Goal: Information Seeking & Learning: Learn about a topic

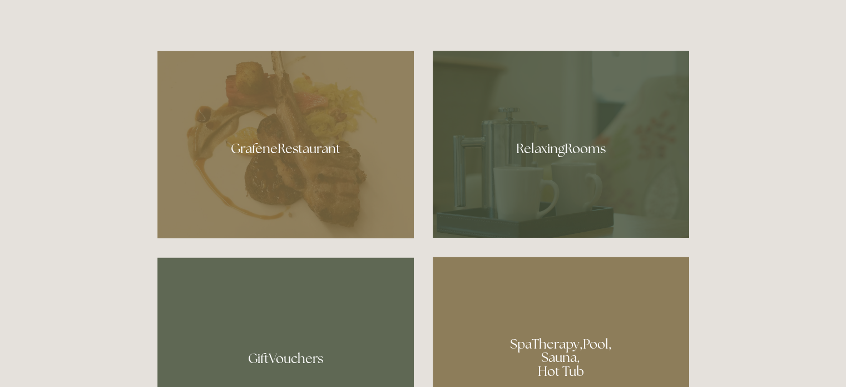
scroll to position [618, 0]
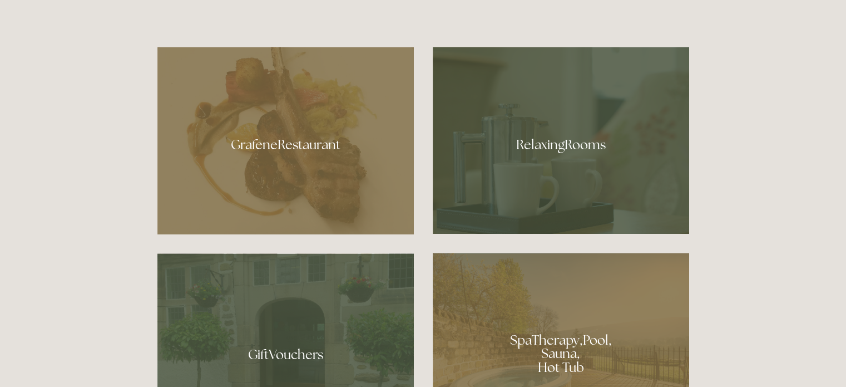
click at [331, 167] on div at bounding box center [285, 140] width 256 height 187
click at [597, 115] on div at bounding box center [561, 140] width 256 height 187
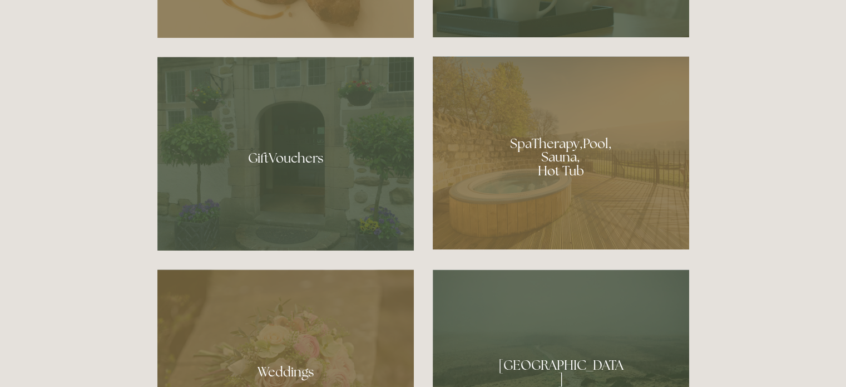
scroll to position [816, 0]
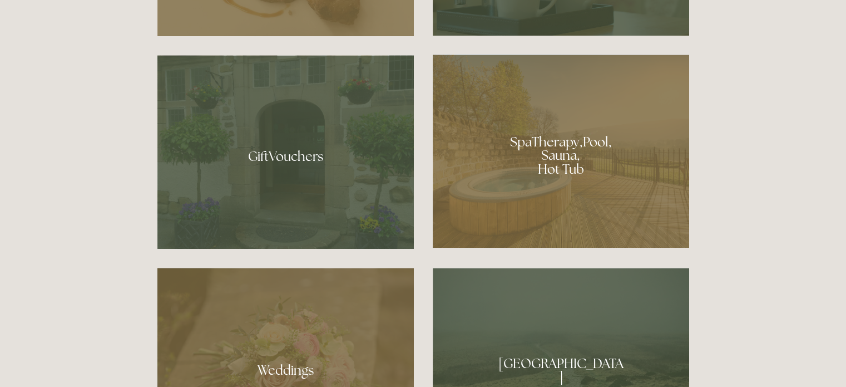
click at [550, 200] on div at bounding box center [561, 151] width 256 height 193
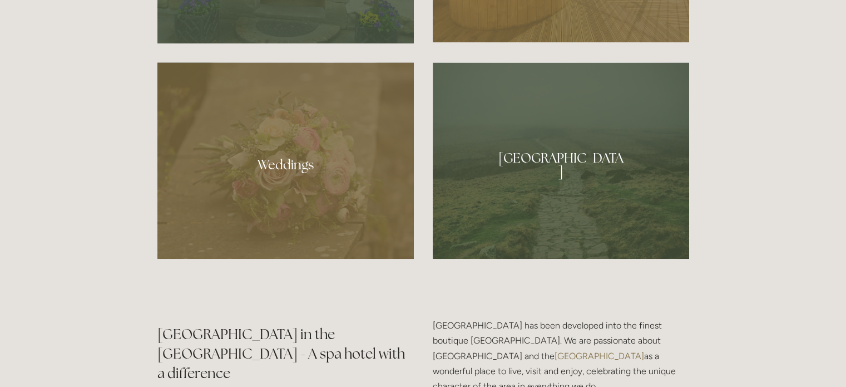
scroll to position [1024, 0]
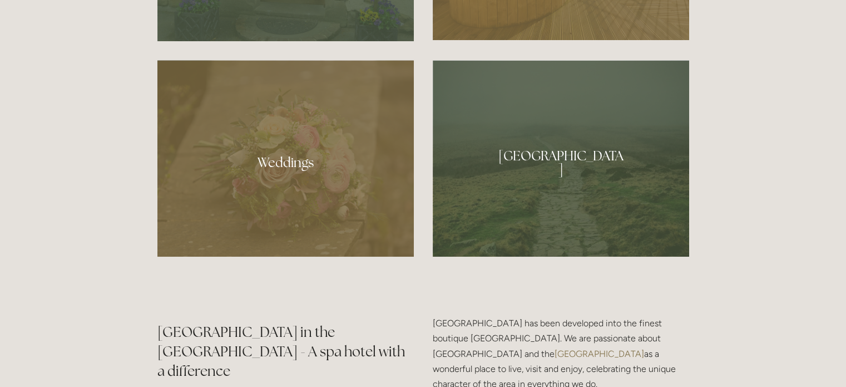
click at [580, 167] on div at bounding box center [561, 158] width 256 height 196
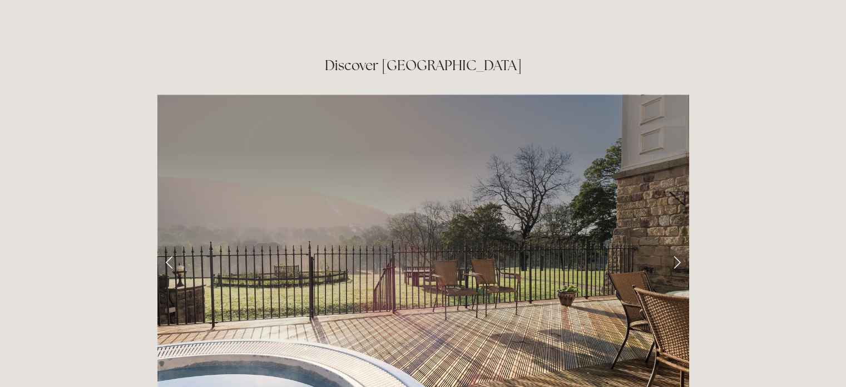
scroll to position [1748, 0]
click at [678, 245] on link "Next Slide" at bounding box center [677, 261] width 24 height 33
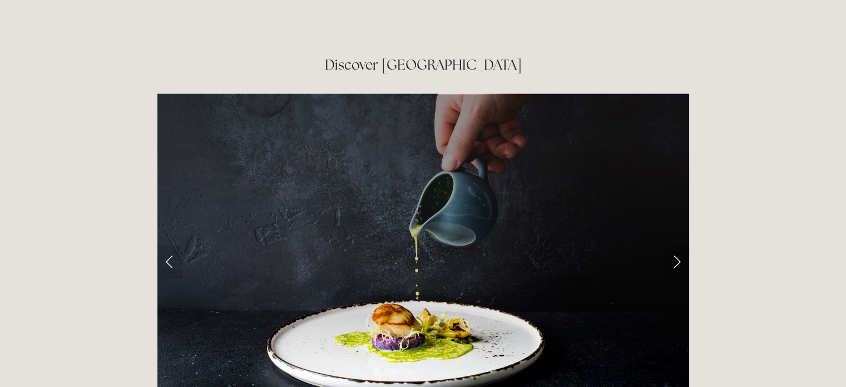
click at [678, 245] on link "Next Slide" at bounding box center [677, 261] width 24 height 33
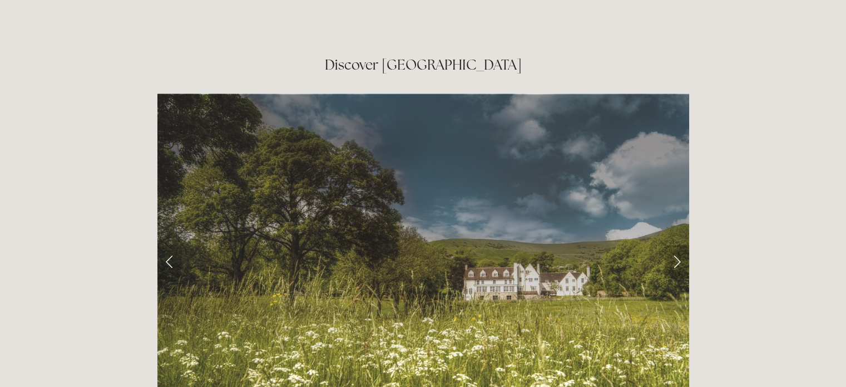
click at [678, 245] on link "Next Slide" at bounding box center [677, 261] width 24 height 33
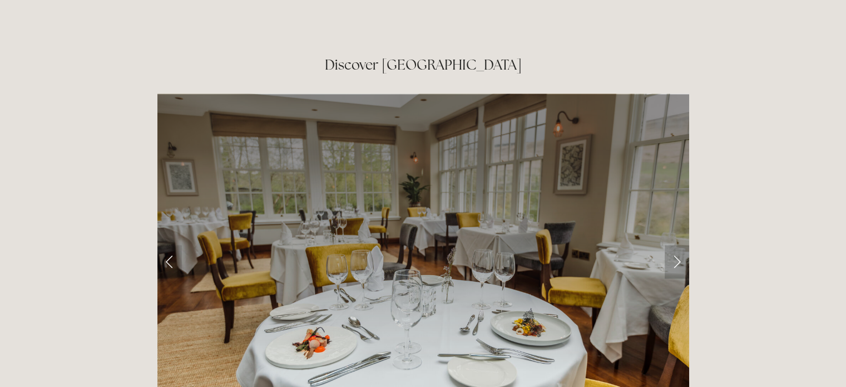
click at [678, 245] on link "Next Slide" at bounding box center [677, 261] width 24 height 33
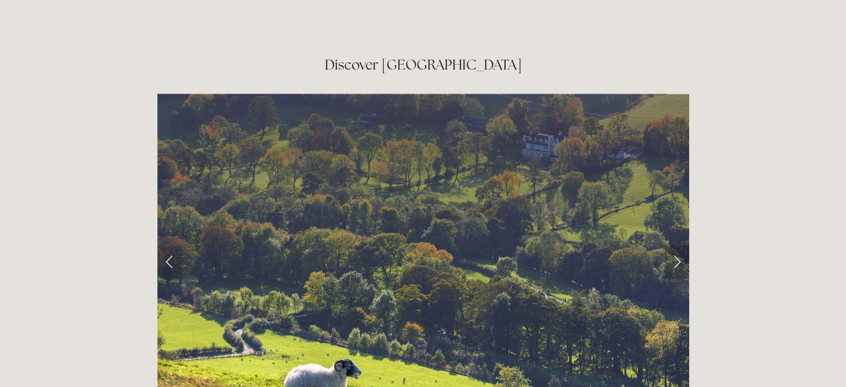
click at [678, 245] on link "Next Slide" at bounding box center [677, 261] width 24 height 33
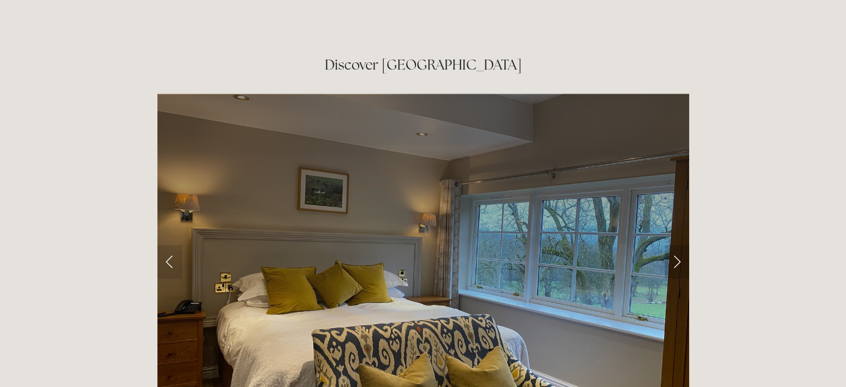
click at [678, 245] on link "Next Slide" at bounding box center [677, 261] width 24 height 33
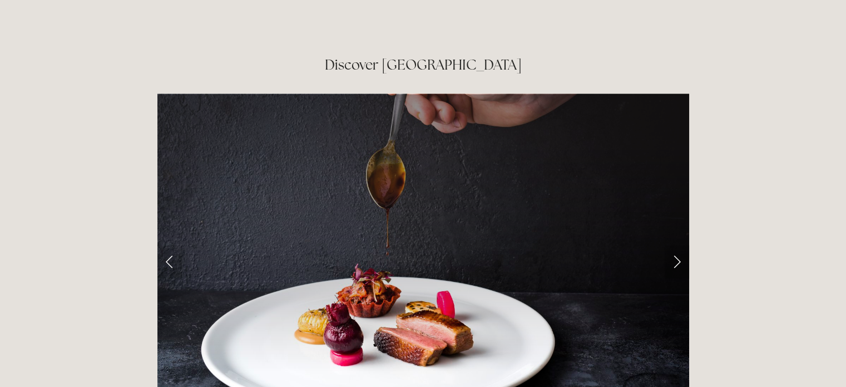
click at [678, 245] on link "Next Slide" at bounding box center [677, 261] width 24 height 33
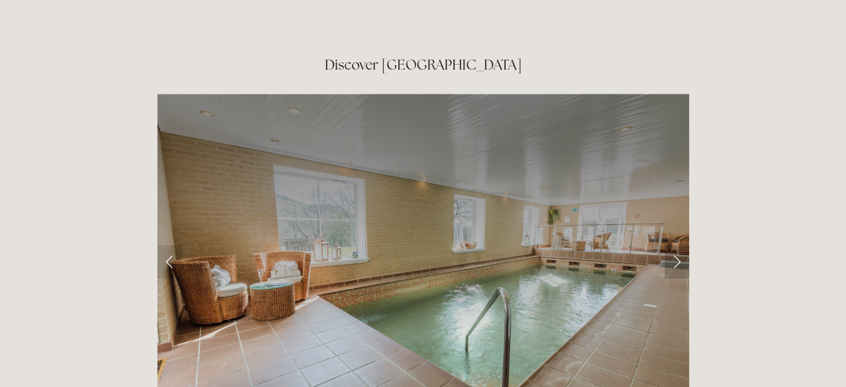
click at [678, 245] on link "Next Slide" at bounding box center [677, 261] width 24 height 33
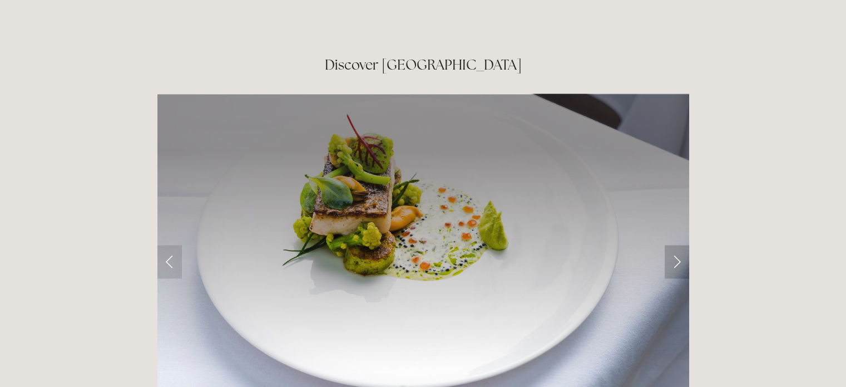
click at [678, 245] on link "Next Slide" at bounding box center [677, 261] width 24 height 33
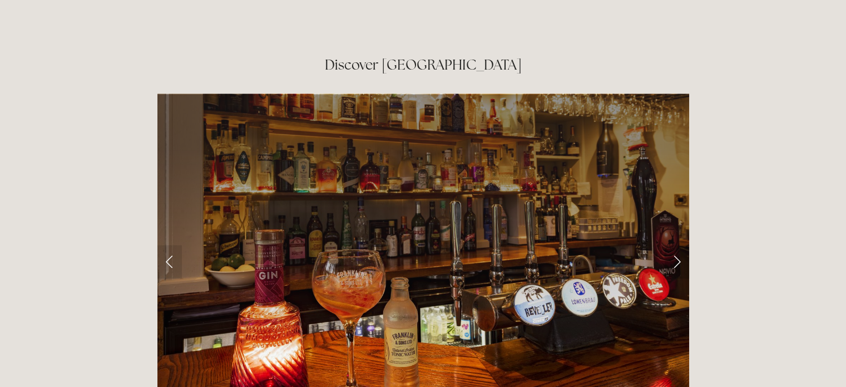
click at [678, 245] on link "Next Slide" at bounding box center [677, 261] width 24 height 33
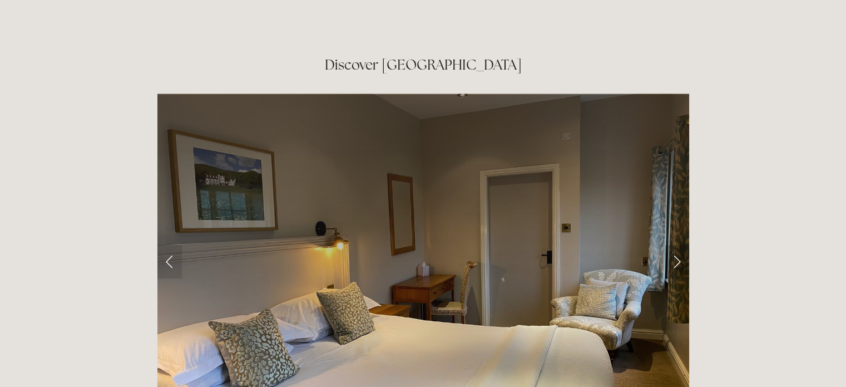
click at [678, 245] on link "Next Slide" at bounding box center [677, 261] width 24 height 33
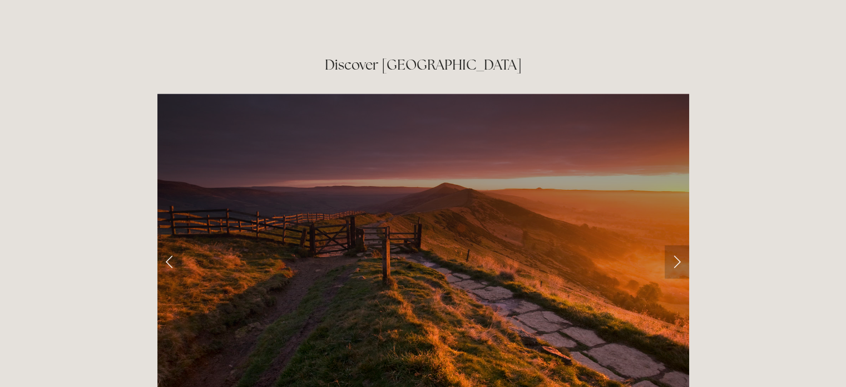
click at [678, 245] on link "Next Slide" at bounding box center [677, 261] width 24 height 33
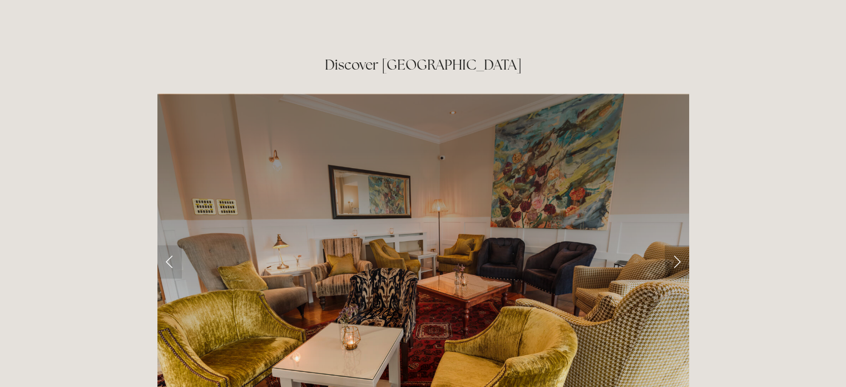
click at [678, 245] on link "Next Slide" at bounding box center [677, 261] width 24 height 33
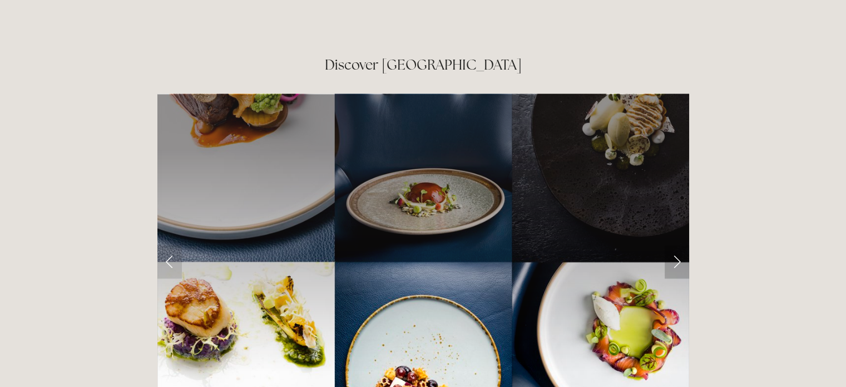
click at [678, 245] on link "Next Slide" at bounding box center [677, 261] width 24 height 33
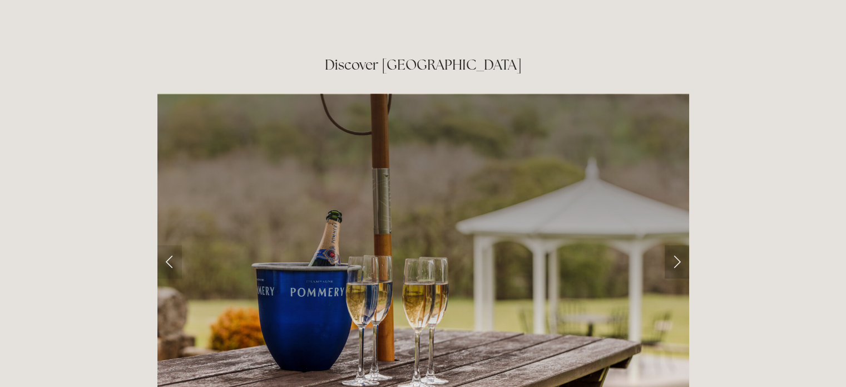
click at [678, 245] on link "Next Slide" at bounding box center [677, 261] width 24 height 33
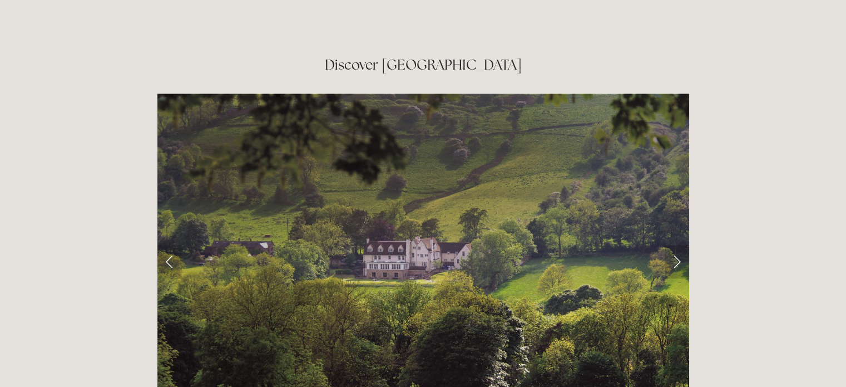
click at [678, 245] on link "Next Slide" at bounding box center [677, 261] width 24 height 33
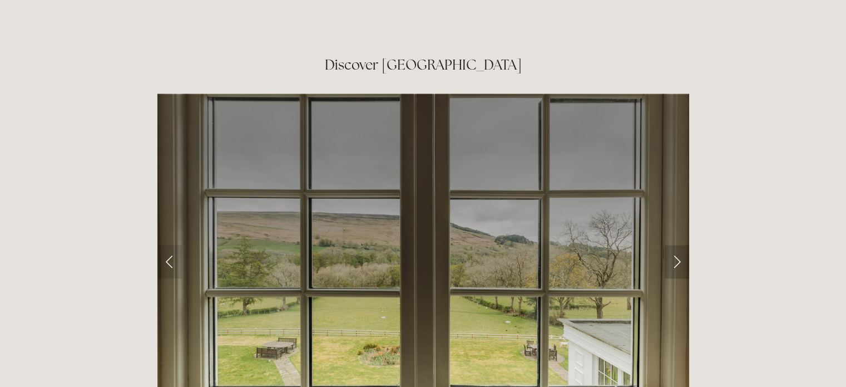
click at [678, 245] on link "Next Slide" at bounding box center [677, 261] width 24 height 33
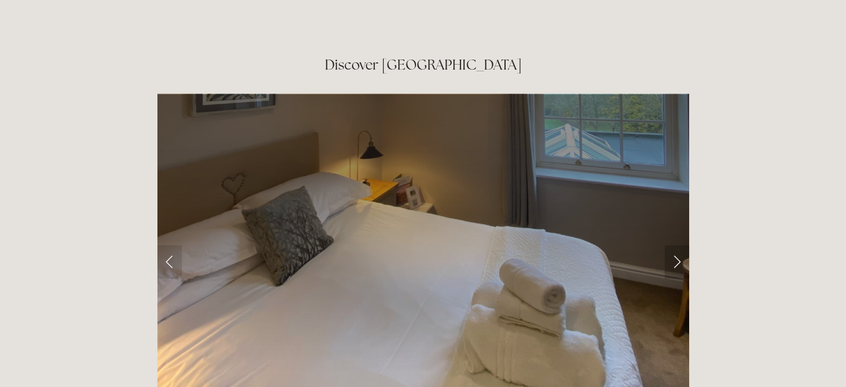
click at [678, 245] on link "Next Slide" at bounding box center [677, 261] width 24 height 33
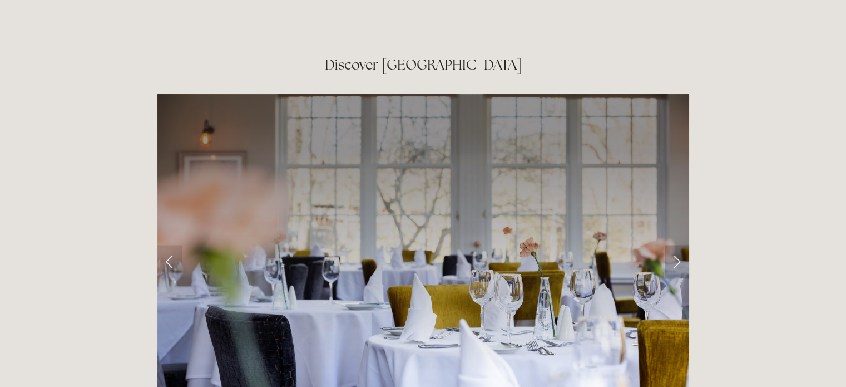
click at [678, 245] on link "Next Slide" at bounding box center [677, 261] width 24 height 33
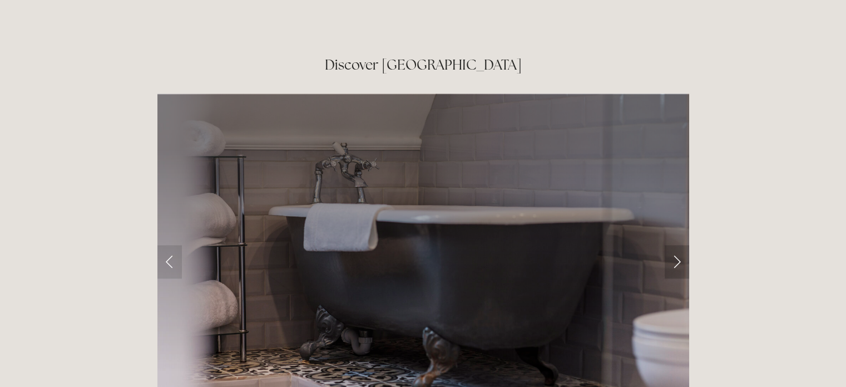
click at [678, 245] on link "Next Slide" at bounding box center [677, 261] width 24 height 33
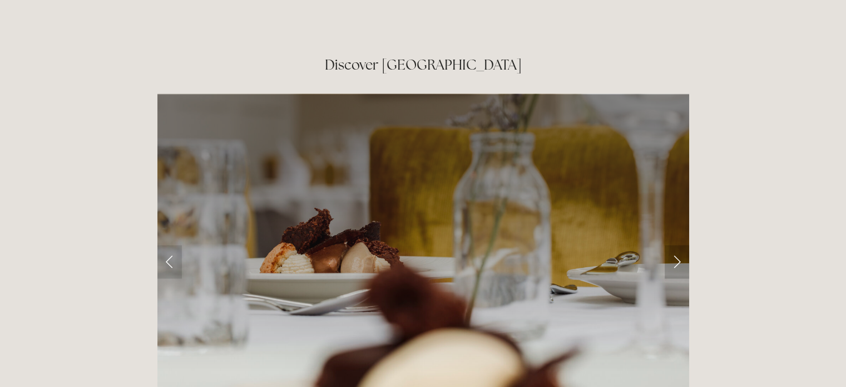
click at [678, 245] on link "Next Slide" at bounding box center [677, 261] width 24 height 33
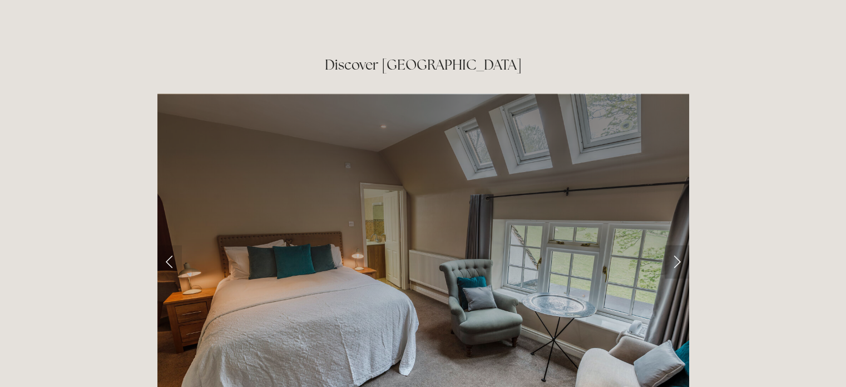
click at [678, 245] on link "Next Slide" at bounding box center [677, 261] width 24 height 33
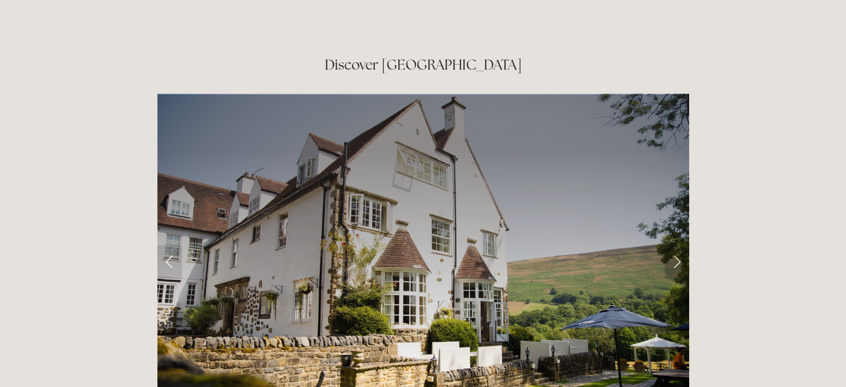
click at [678, 245] on link "Next Slide" at bounding box center [677, 261] width 24 height 33
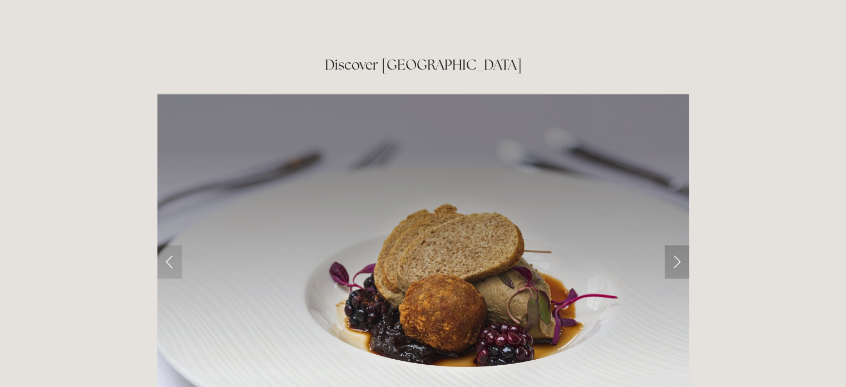
click at [678, 245] on link "Next Slide" at bounding box center [677, 261] width 24 height 33
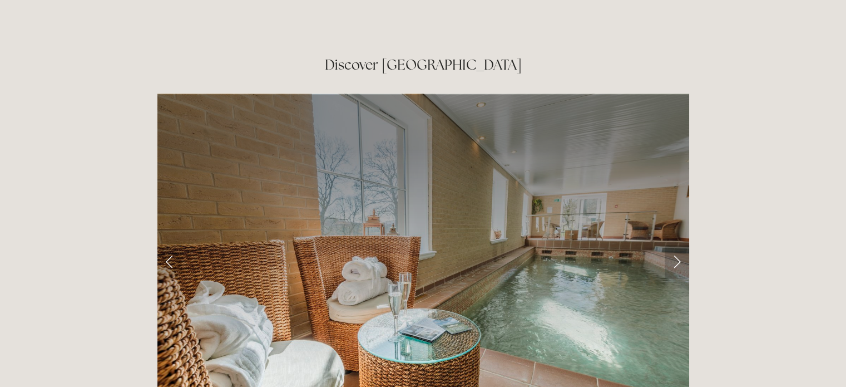
click at [678, 245] on link "Next Slide" at bounding box center [677, 261] width 24 height 33
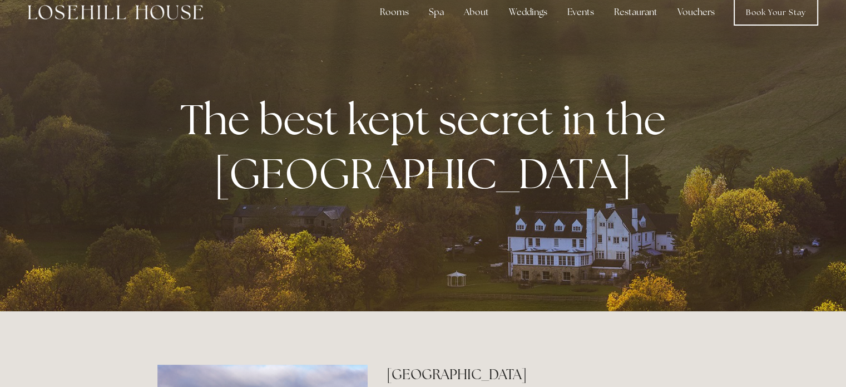
scroll to position [0, 0]
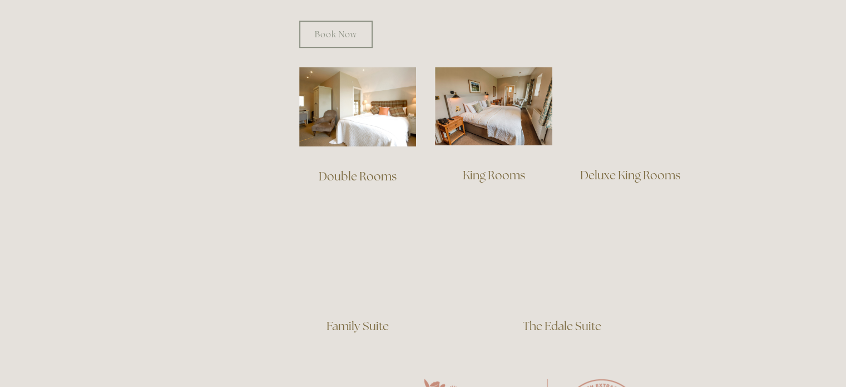
scroll to position [752, 0]
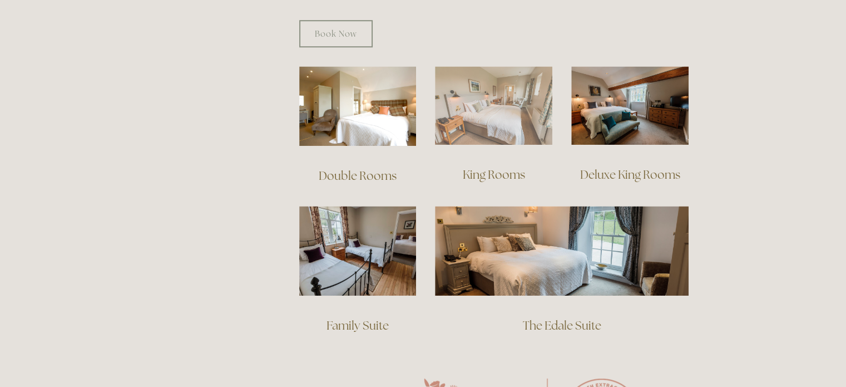
click at [514, 102] on img at bounding box center [493, 105] width 117 height 78
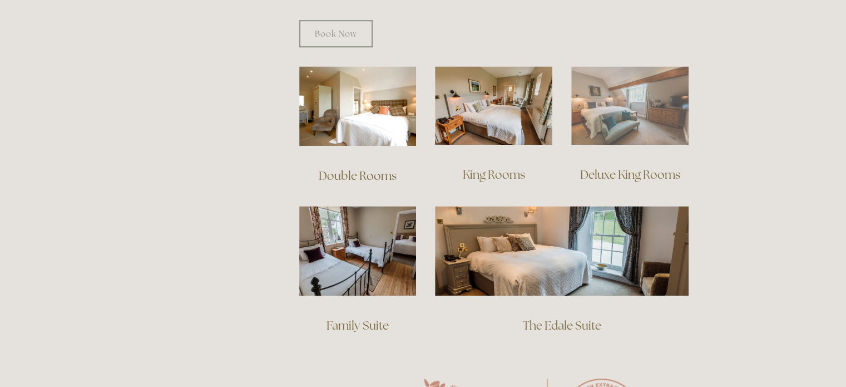
click at [605, 115] on img at bounding box center [629, 105] width 117 height 78
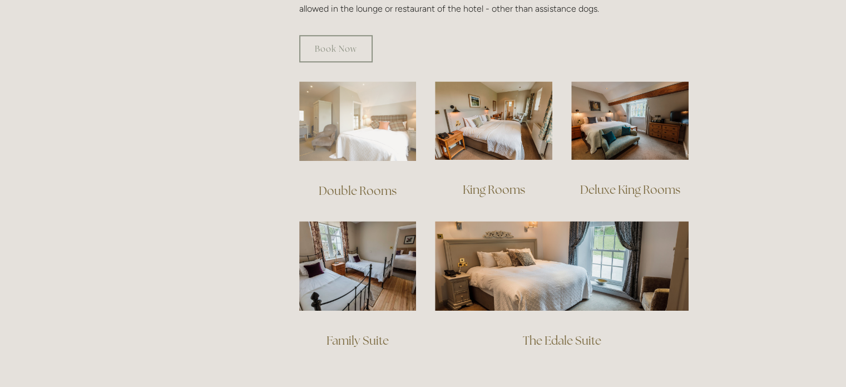
scroll to position [736, 0]
click at [385, 106] on img at bounding box center [357, 121] width 117 height 80
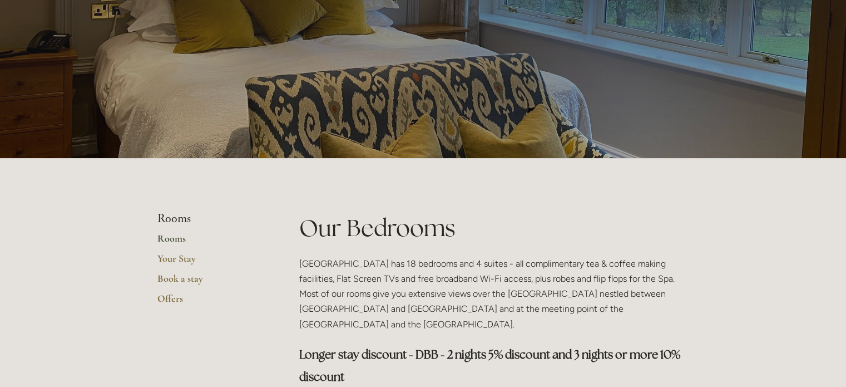
scroll to position [0, 0]
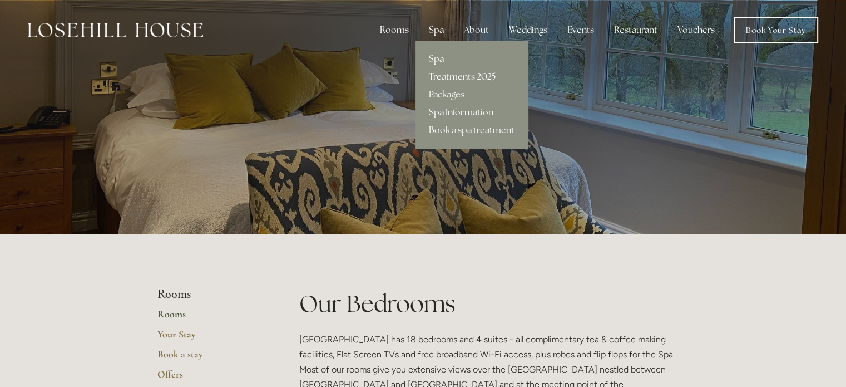
click at [436, 31] on div "Spa" at bounding box center [436, 30] width 33 height 22
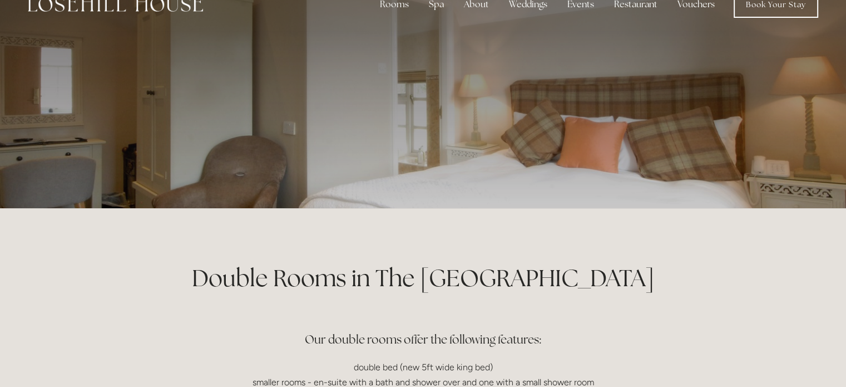
scroll to position [24, 0]
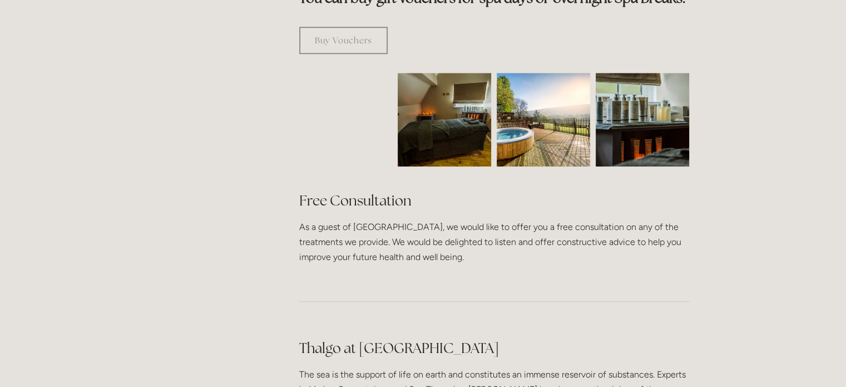
scroll to position [727, 0]
click at [546, 91] on img at bounding box center [543, 119] width 93 height 93
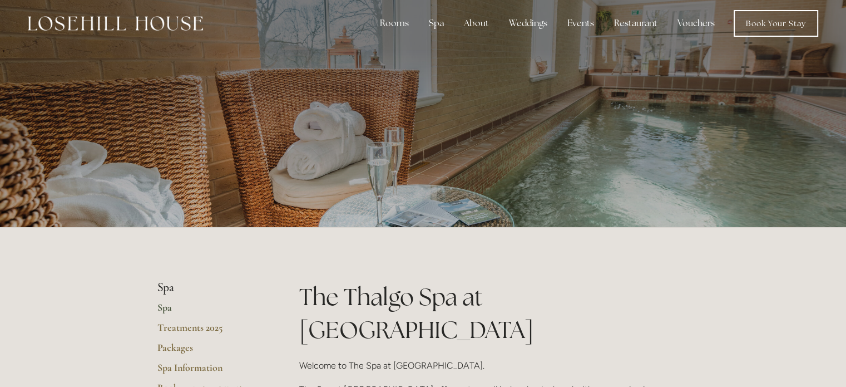
scroll to position [0, 0]
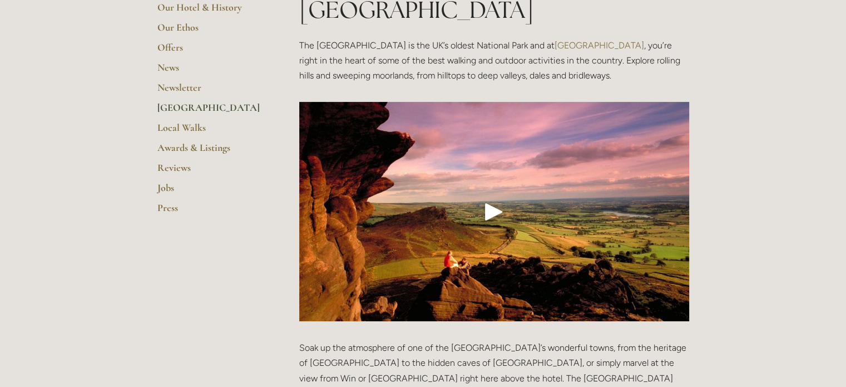
scroll to position [260, 0]
click at [491, 197] on div "Play" at bounding box center [494, 210] width 27 height 27
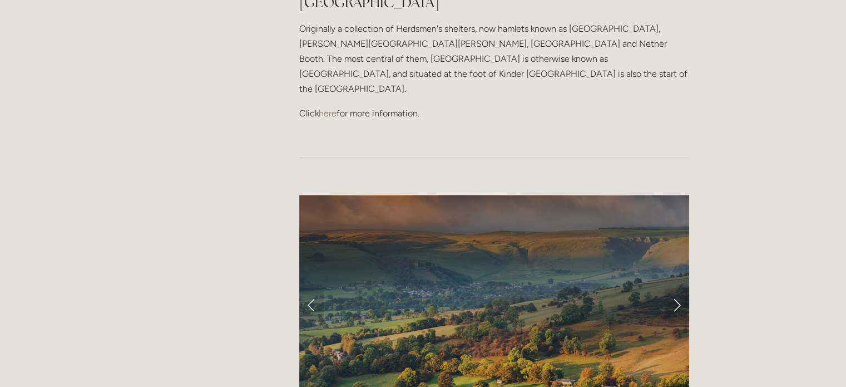
scroll to position [912, 0]
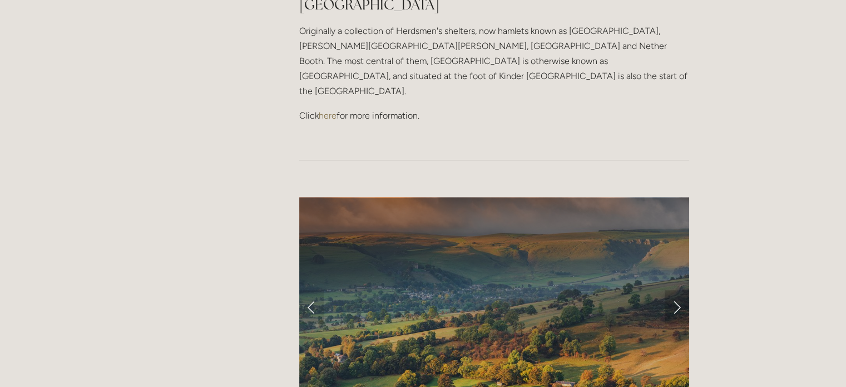
click at [676, 290] on link "Next Slide" at bounding box center [677, 306] width 24 height 33
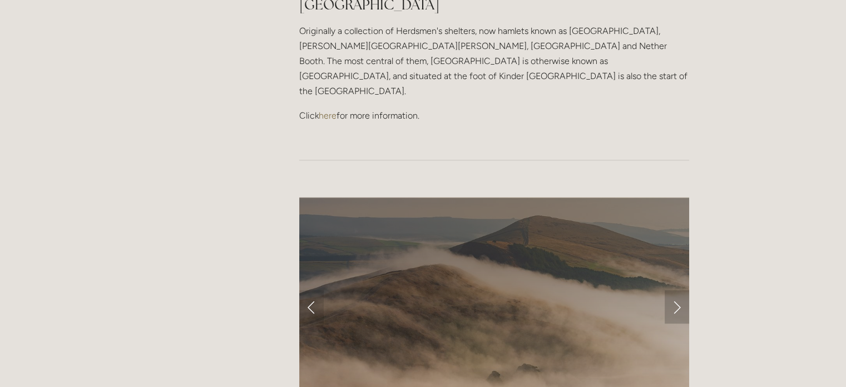
click at [676, 290] on link "Next Slide" at bounding box center [677, 306] width 24 height 33
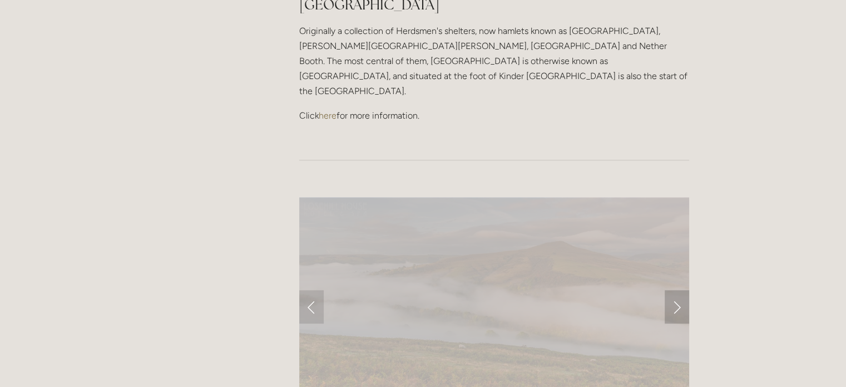
click at [676, 290] on link "Next Slide" at bounding box center [677, 306] width 24 height 33
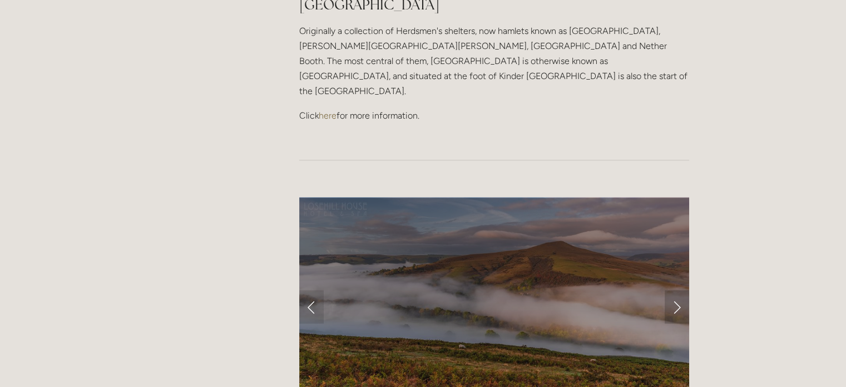
click at [676, 290] on link "Next Slide" at bounding box center [677, 306] width 24 height 33
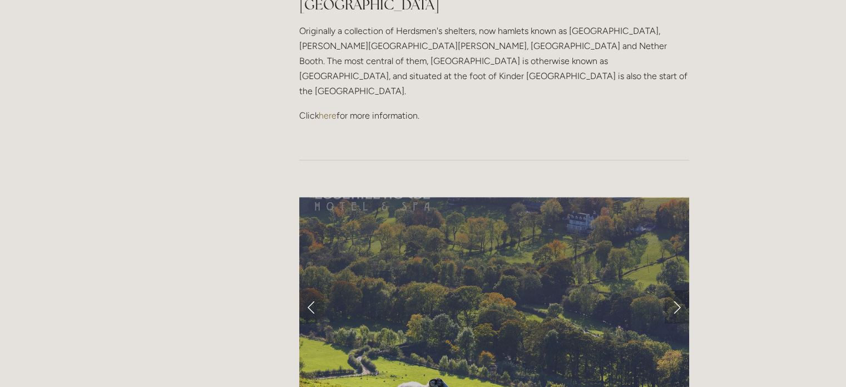
click at [676, 290] on link "Next Slide" at bounding box center [677, 306] width 24 height 33
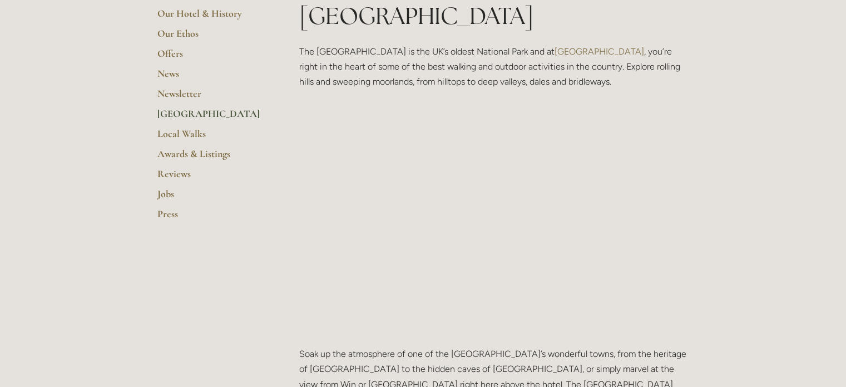
scroll to position [0, 0]
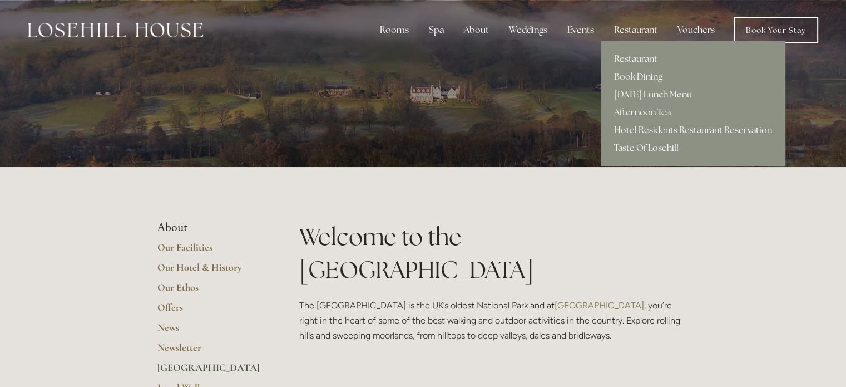
click at [644, 30] on div "Restaurant" at bounding box center [635, 30] width 61 height 22
